Goal: Find specific page/section: Find specific page/section

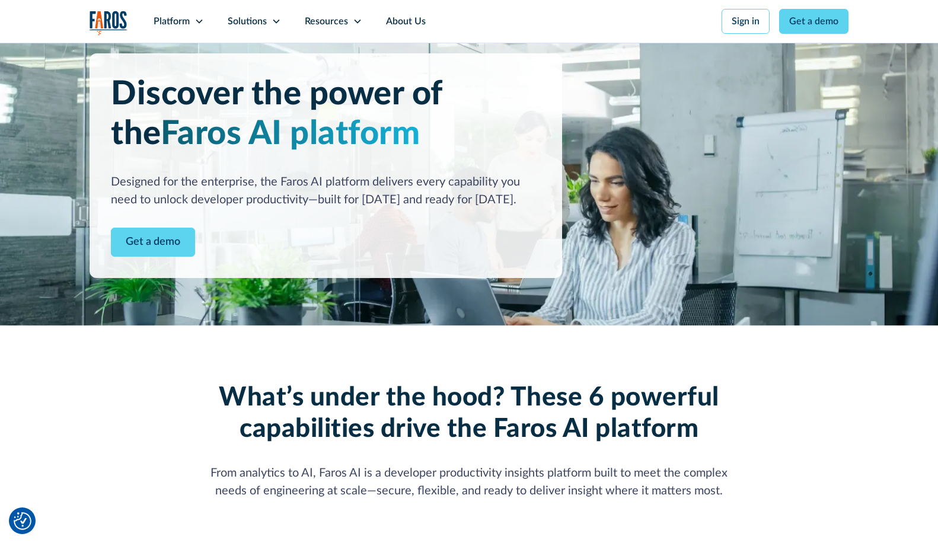
scroll to position [40, 0]
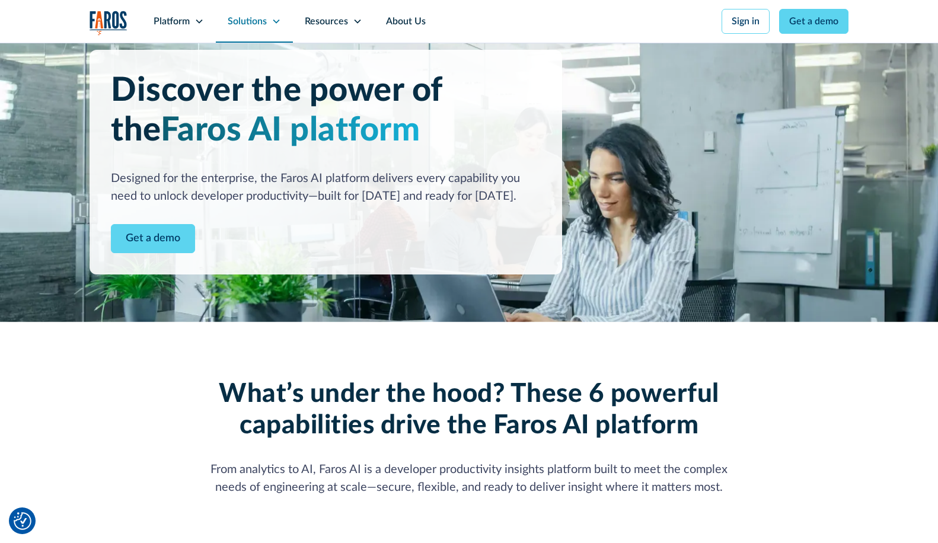
click at [276, 22] on icon at bounding box center [276, 22] width 7 height 4
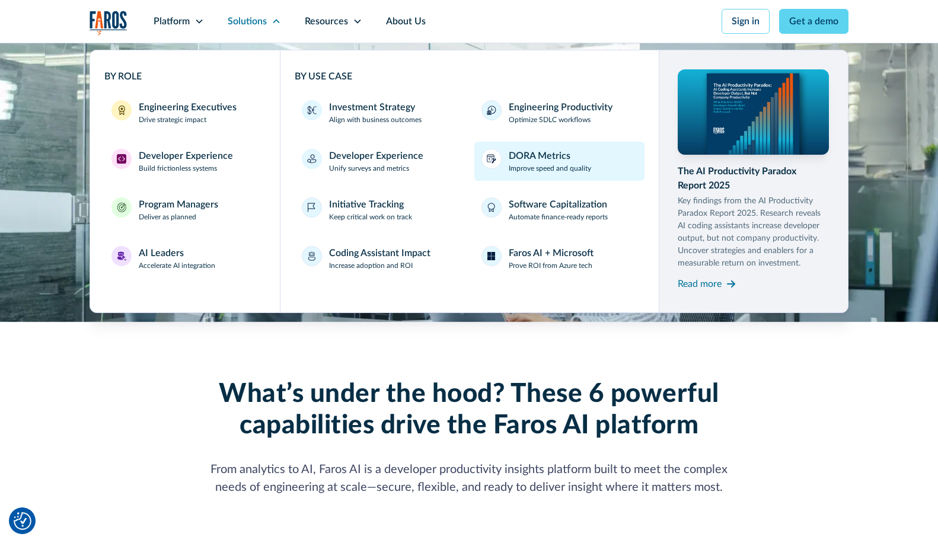
click at [512, 160] on div "DORA Metrics" at bounding box center [540, 156] width 62 height 14
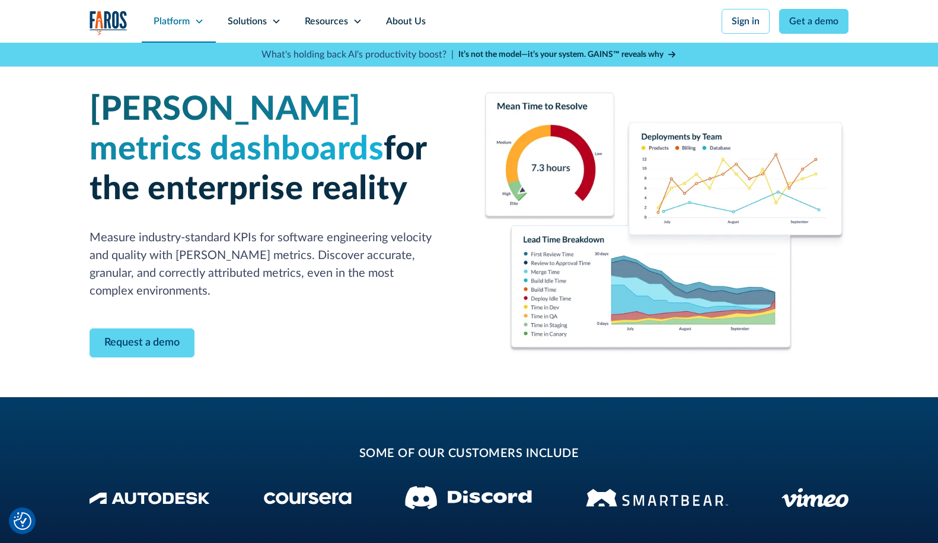
click at [188, 20] on div "Platform" at bounding box center [172, 21] width 36 height 14
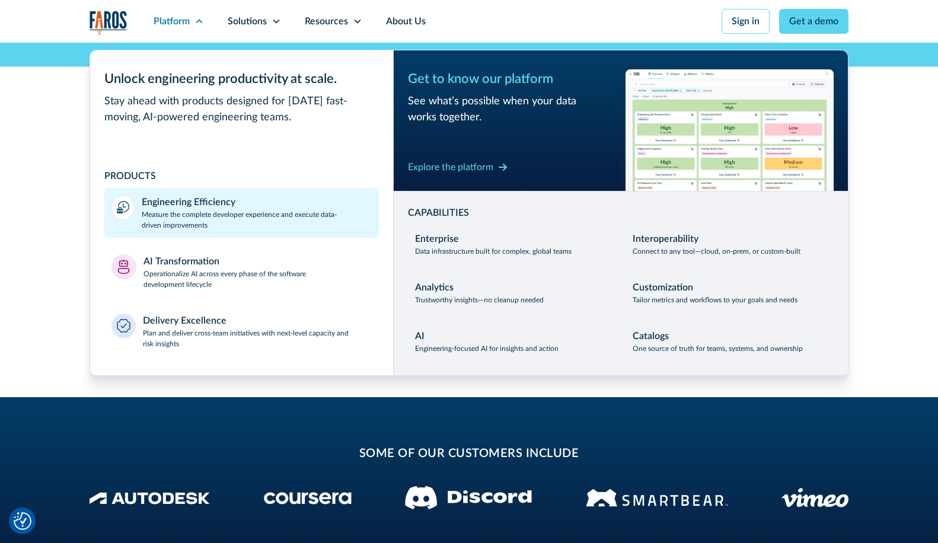
click at [214, 217] on p "Measure the complete developer experience and execute data-driven improvements" at bounding box center [257, 219] width 230 height 21
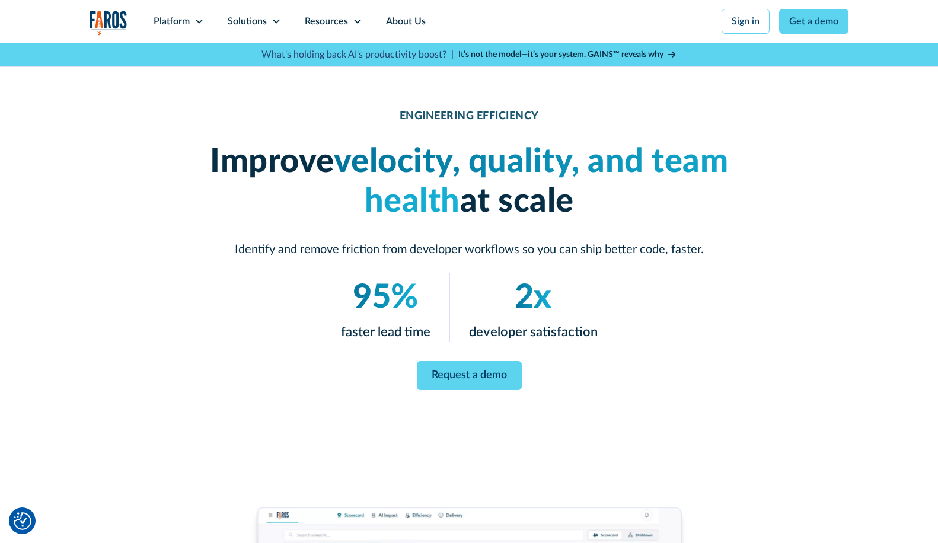
click at [237, 365] on div "Request a demo" at bounding box center [468, 375] width 569 height 29
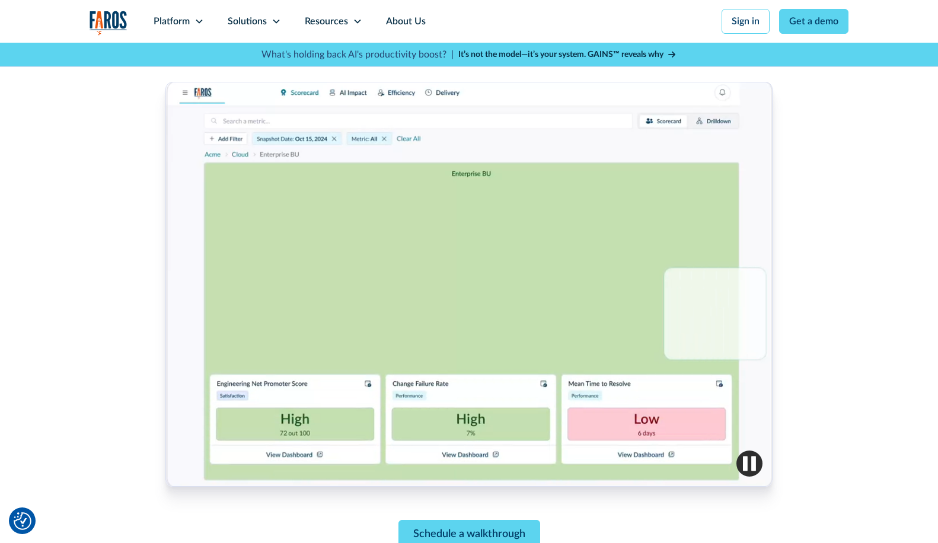
scroll to position [380, 0]
